Goal: Task Accomplishment & Management: Manage account settings

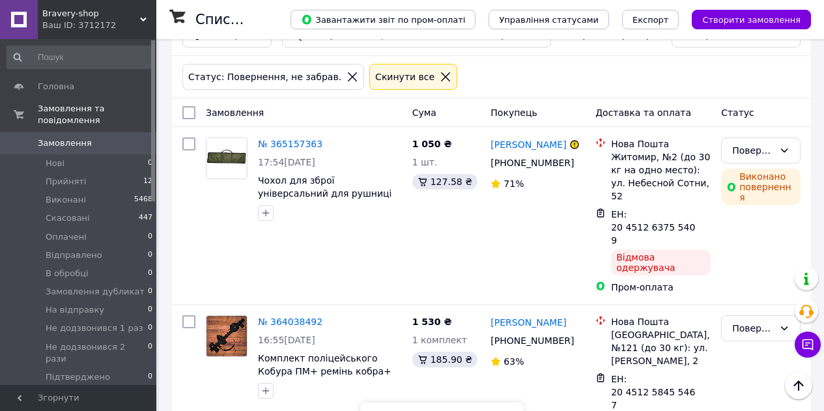
scroll to position [65, 0]
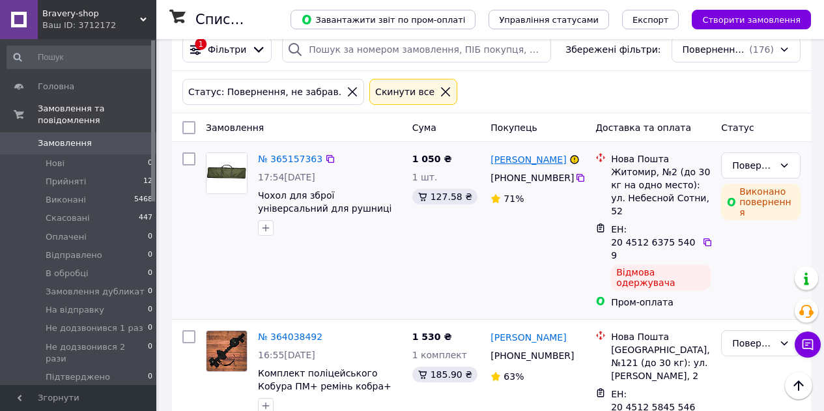
click at [534, 162] on link "[PERSON_NAME]" at bounding box center [528, 159] width 76 height 13
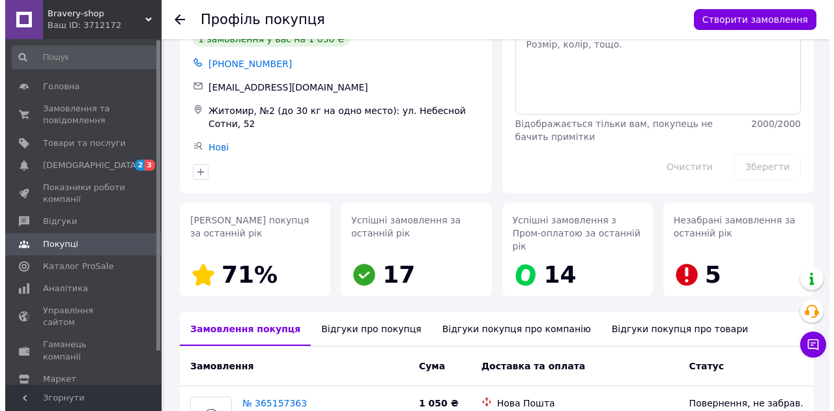
scroll to position [183, 0]
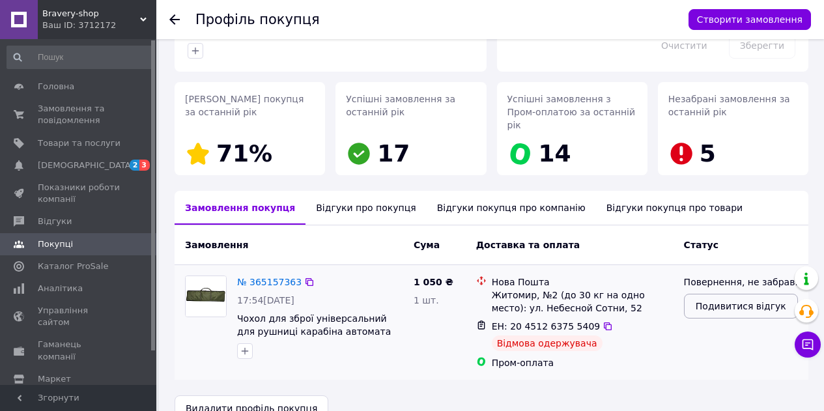
click at [737, 300] on span "Подивитися відгук" at bounding box center [741, 306] width 91 height 13
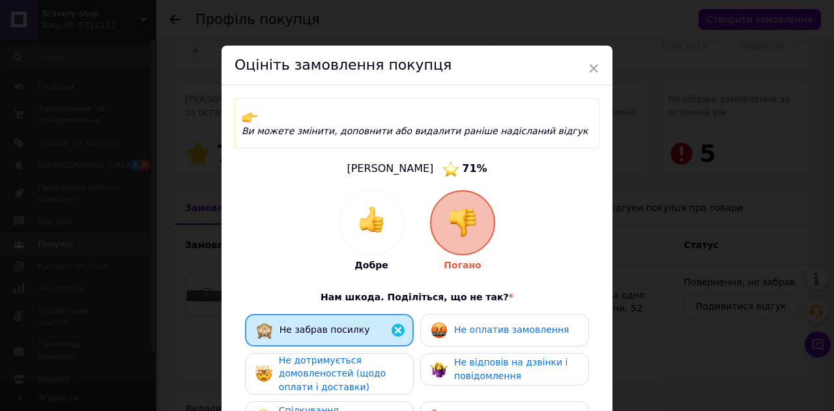
click at [461, 324] on span "Не оплатив замовлення" at bounding box center [511, 329] width 115 height 10
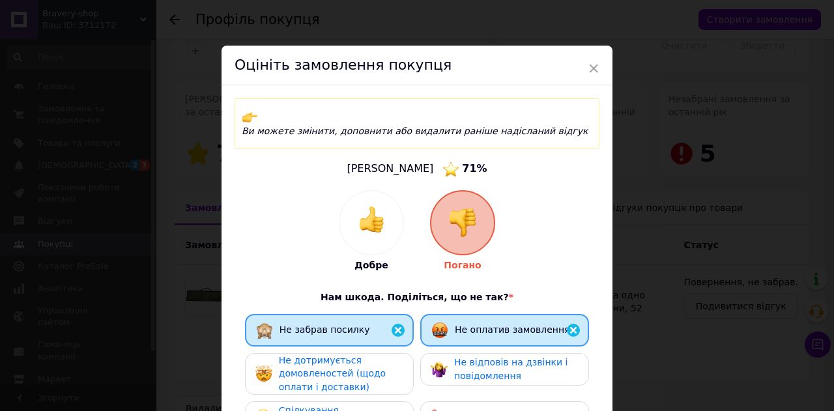
click at [462, 357] on span "Не відповів на дзвінки і повідомлення" at bounding box center [510, 369] width 113 height 24
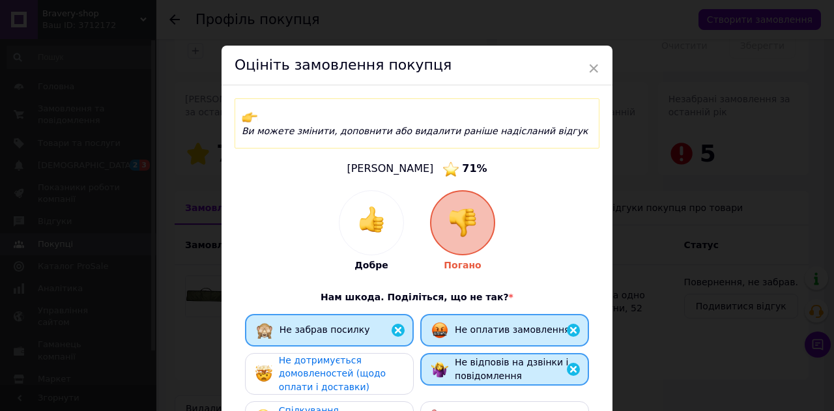
click at [362, 361] on span "Не дотримується домовленостей (щодо оплати і доставки)" at bounding box center [332, 373] width 107 height 37
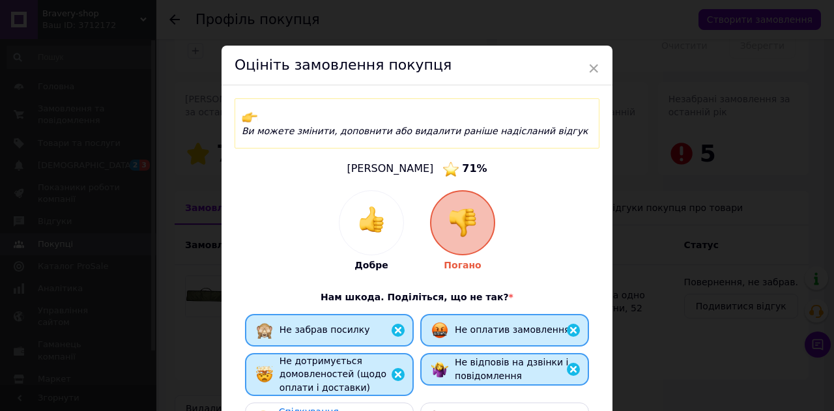
click at [346, 402] on div "Спілкування — неприємне" at bounding box center [329, 418] width 169 height 33
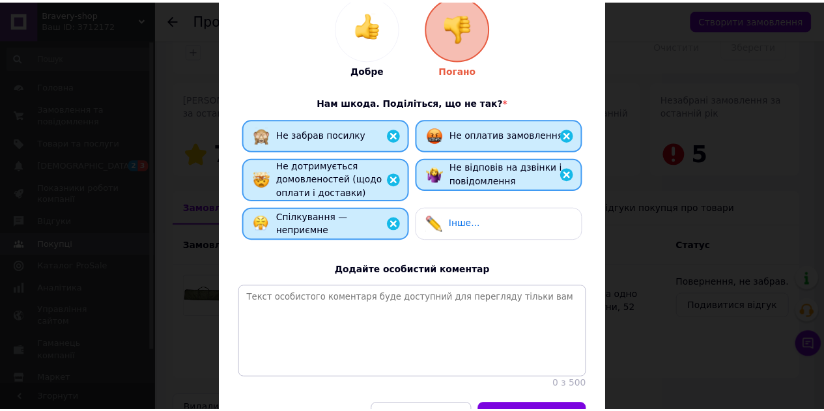
scroll to position [274, 0]
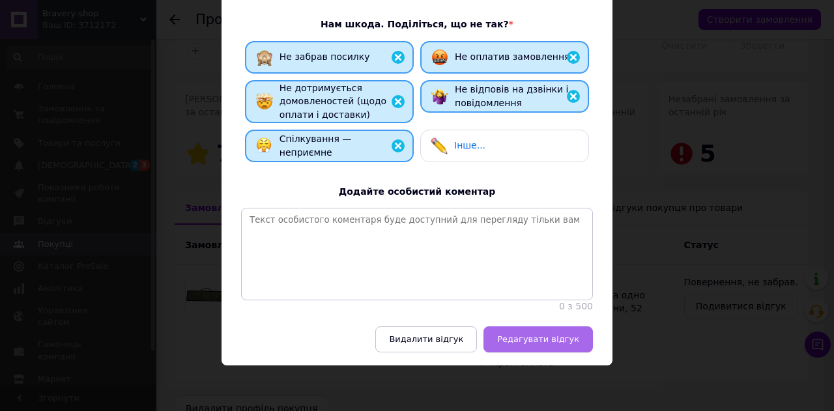
click at [535, 328] on button "Редагувати відгук" at bounding box center [537, 339] width 109 height 26
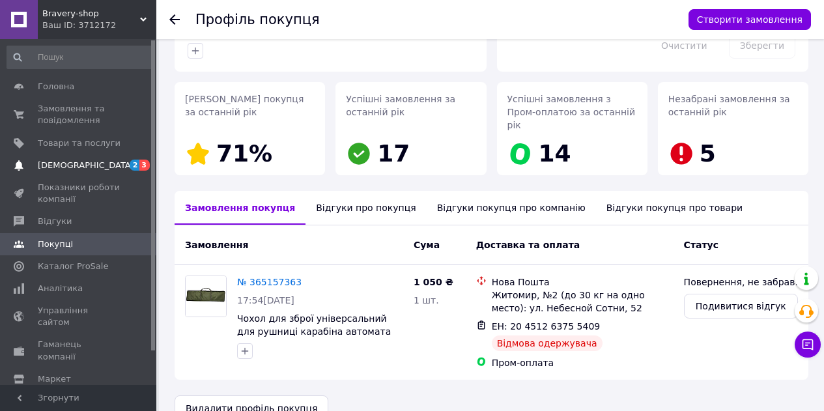
click at [85, 158] on link "[DEMOGRAPHIC_DATA] 2 3" at bounding box center [80, 165] width 160 height 22
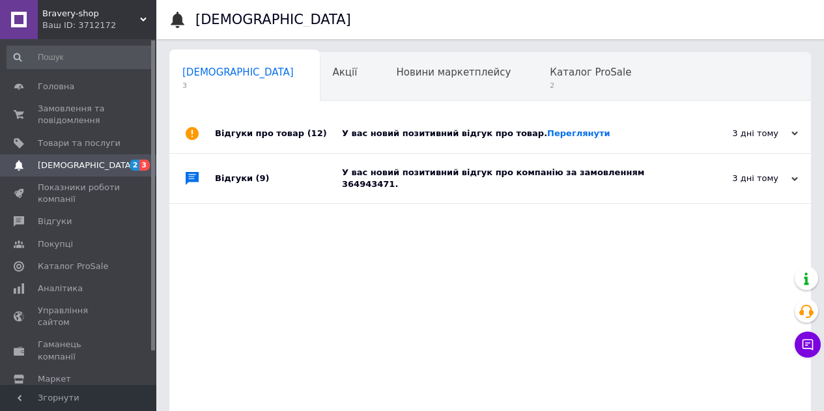
scroll to position [0, 4]
click at [546, 87] on span "2" at bounding box center [586, 86] width 81 height 10
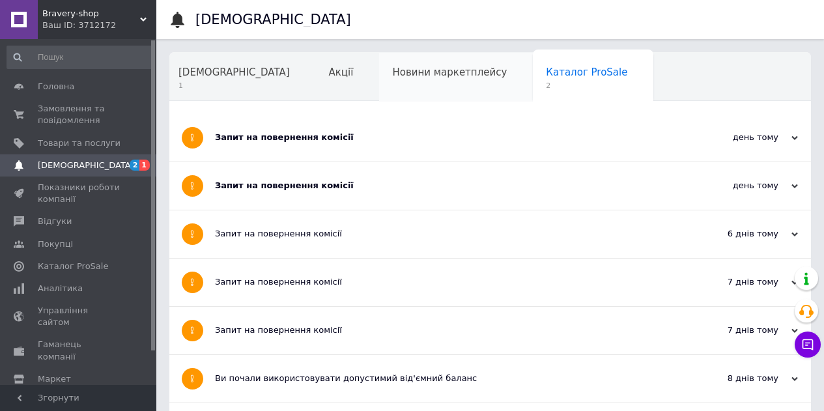
click at [392, 77] on span "Новини маркетплейсу" at bounding box center [449, 72] width 115 height 12
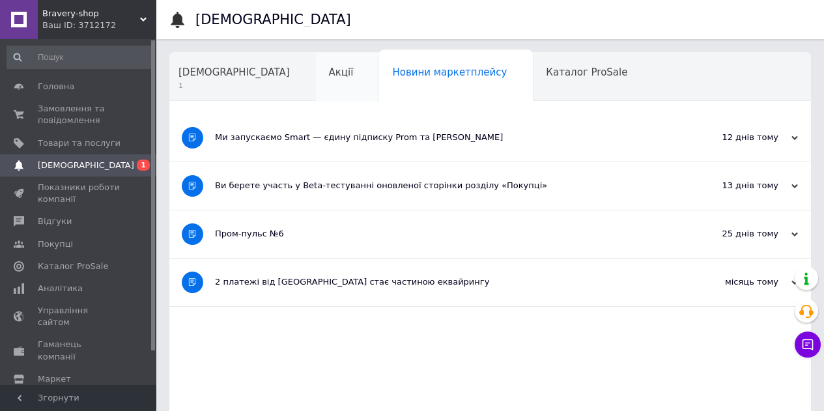
click at [329, 76] on span "Акції" at bounding box center [341, 72] width 25 height 12
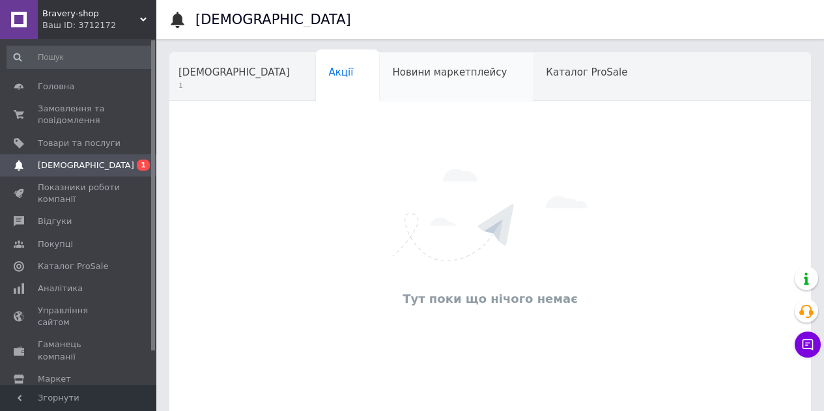
click at [382, 86] on div "Новини маркетплейсу" at bounding box center [456, 77] width 154 height 49
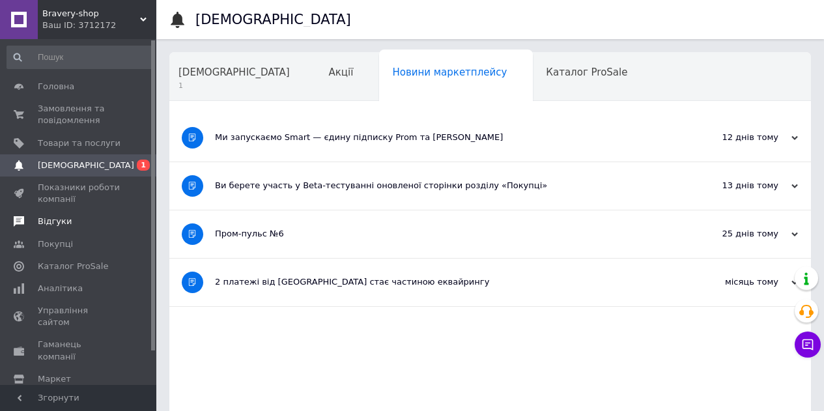
click at [55, 225] on span "Відгуки" at bounding box center [55, 222] width 34 height 12
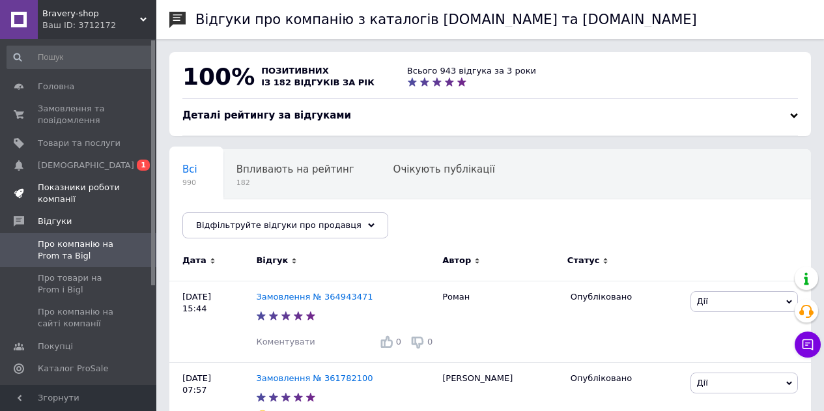
click at [66, 194] on span "Показники роботи компанії" at bounding box center [79, 193] width 83 height 23
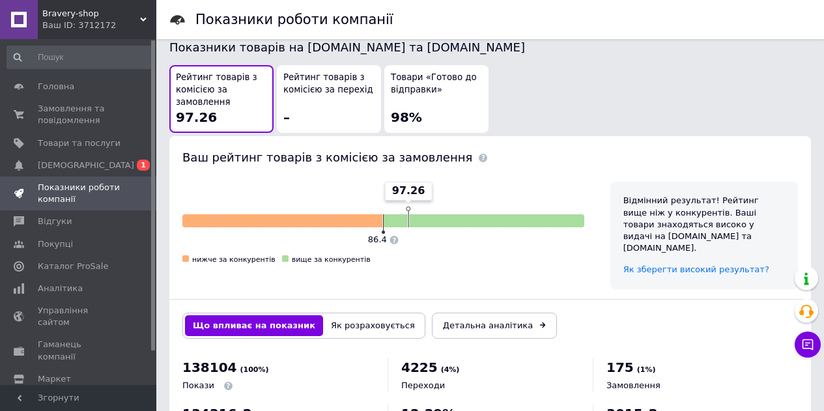
scroll to position [779, 0]
